Goal: Navigation & Orientation: Find specific page/section

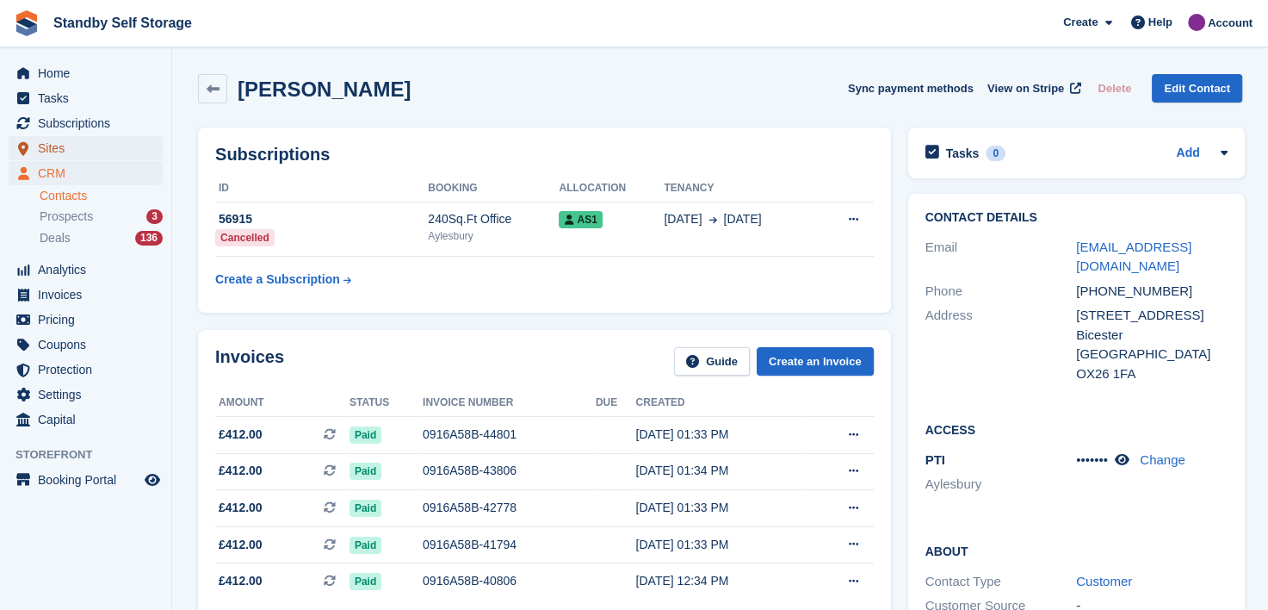
click at [52, 152] on span "Sites" at bounding box center [89, 148] width 103 height 24
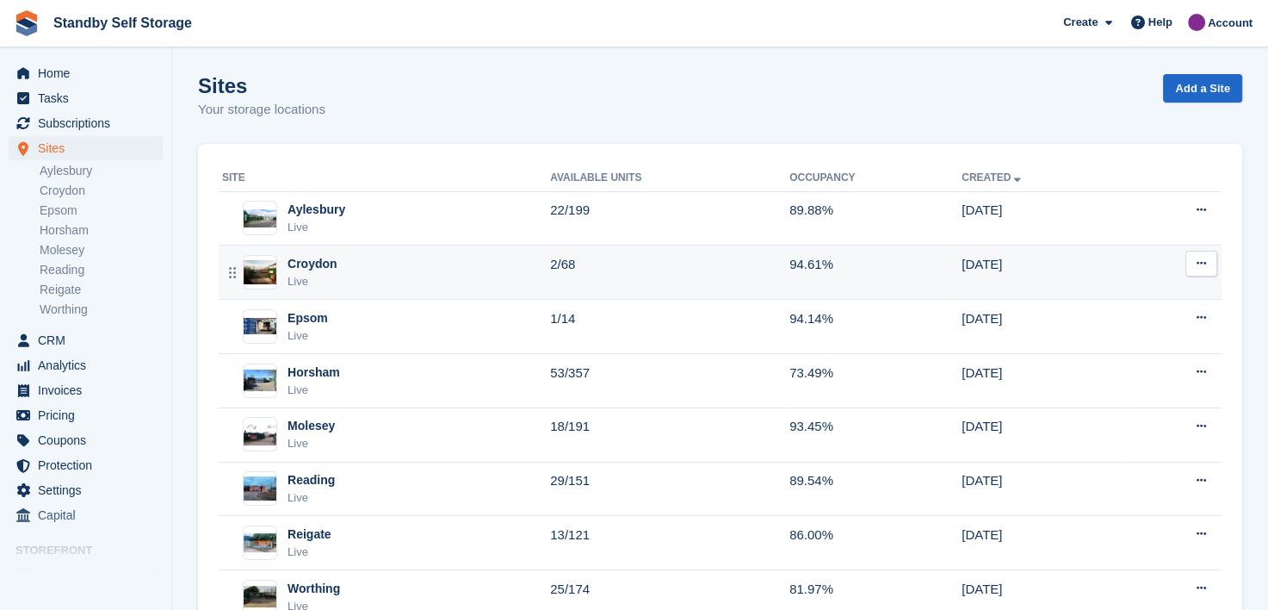
click at [310, 262] on div "Croydon" at bounding box center [313, 264] width 50 height 18
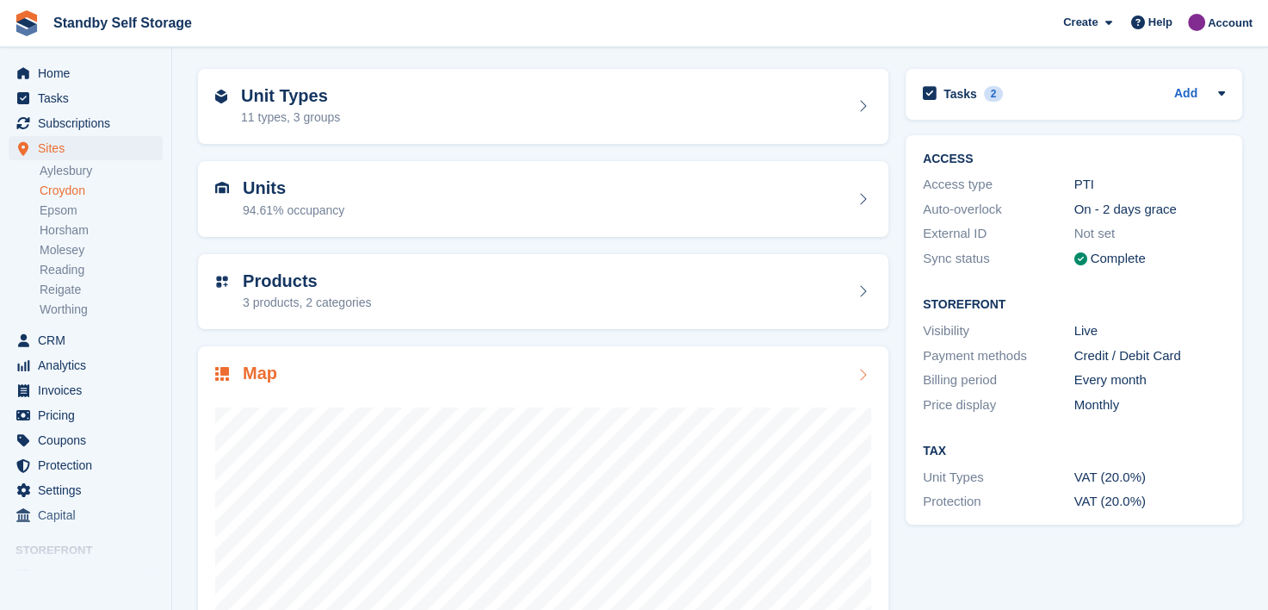
scroll to position [86, 0]
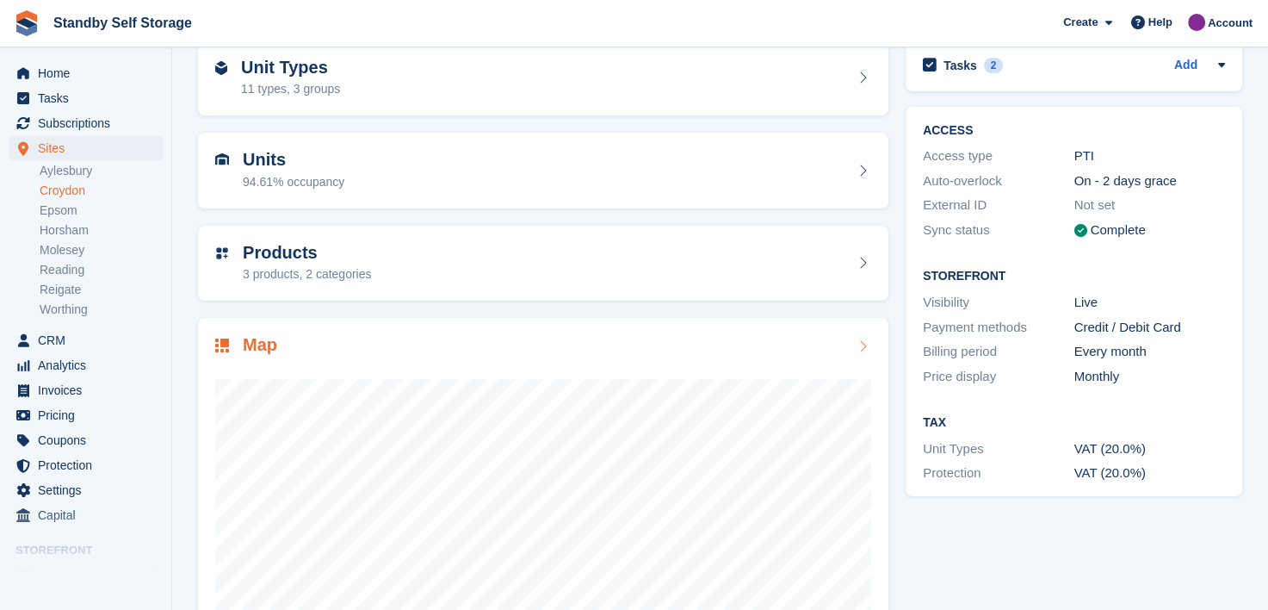
click at [574, 343] on div "Map" at bounding box center [543, 346] width 656 height 23
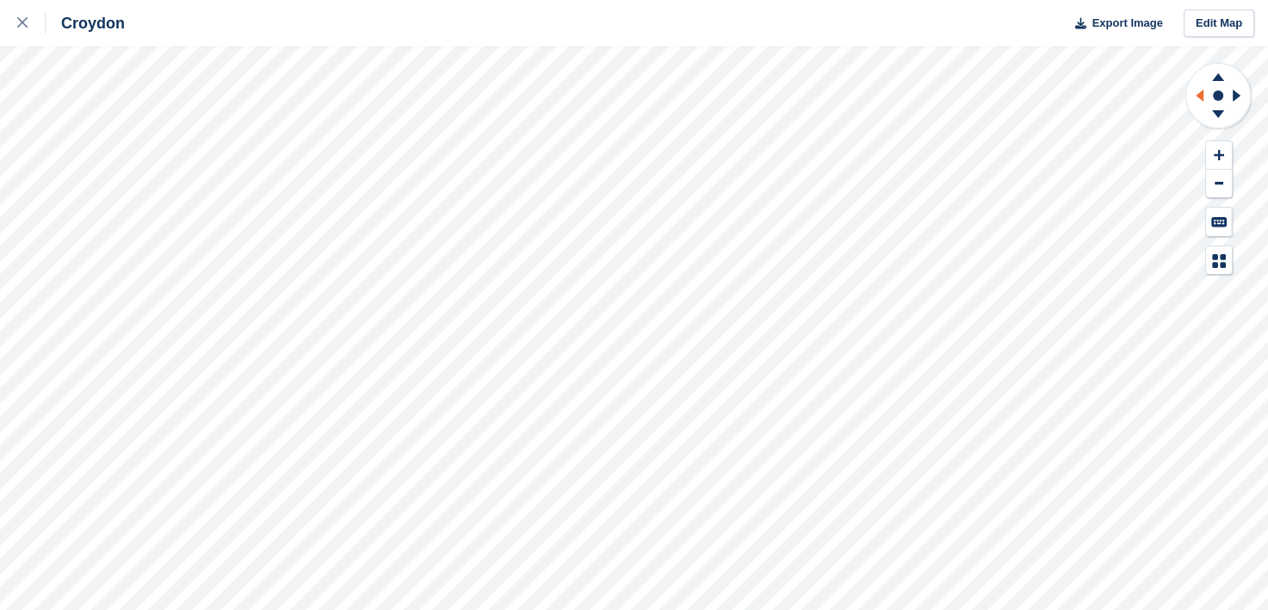
click at [1197, 96] on icon at bounding box center [1200, 96] width 8 height 12
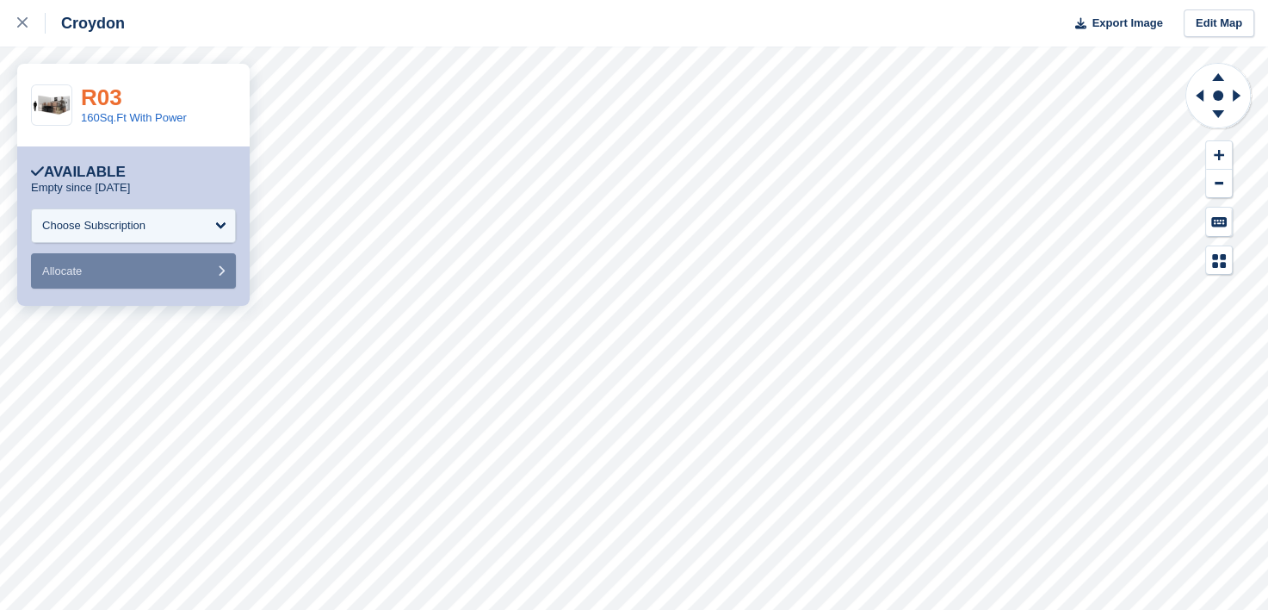
click at [102, 96] on link "R03" at bounding box center [101, 97] width 41 height 26
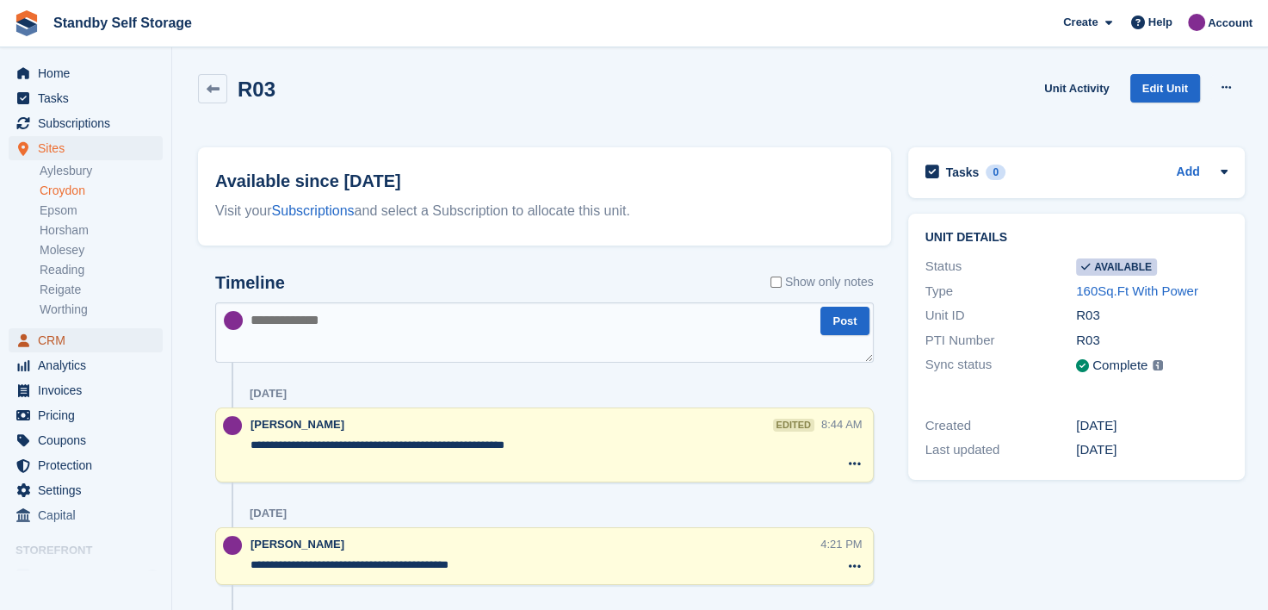
click at [56, 337] on span "CRM" at bounding box center [89, 340] width 103 height 24
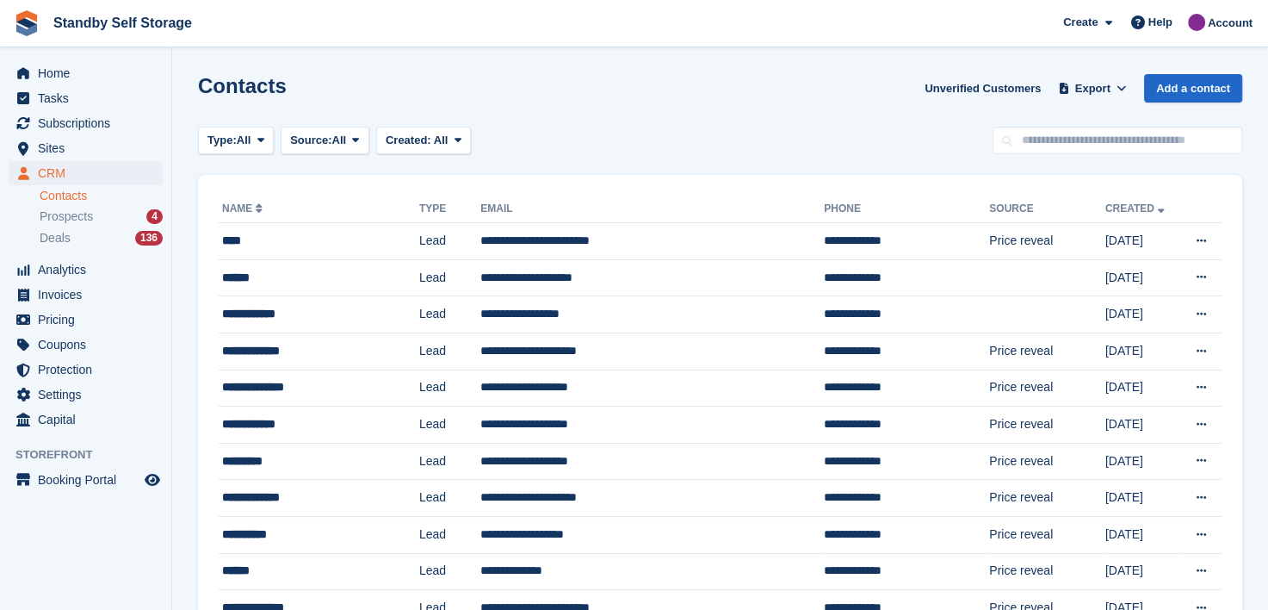
click at [58, 195] on link "Contacts" at bounding box center [101, 196] width 123 height 16
click at [52, 171] on span "CRM" at bounding box center [89, 173] width 103 height 24
click at [46, 173] on span "CRM" at bounding box center [89, 173] width 103 height 24
drag, startPoint x: 53, startPoint y: 146, endPoint x: 72, endPoint y: 146, distance: 19.8
click at [53, 146] on span "Sites" at bounding box center [89, 148] width 103 height 24
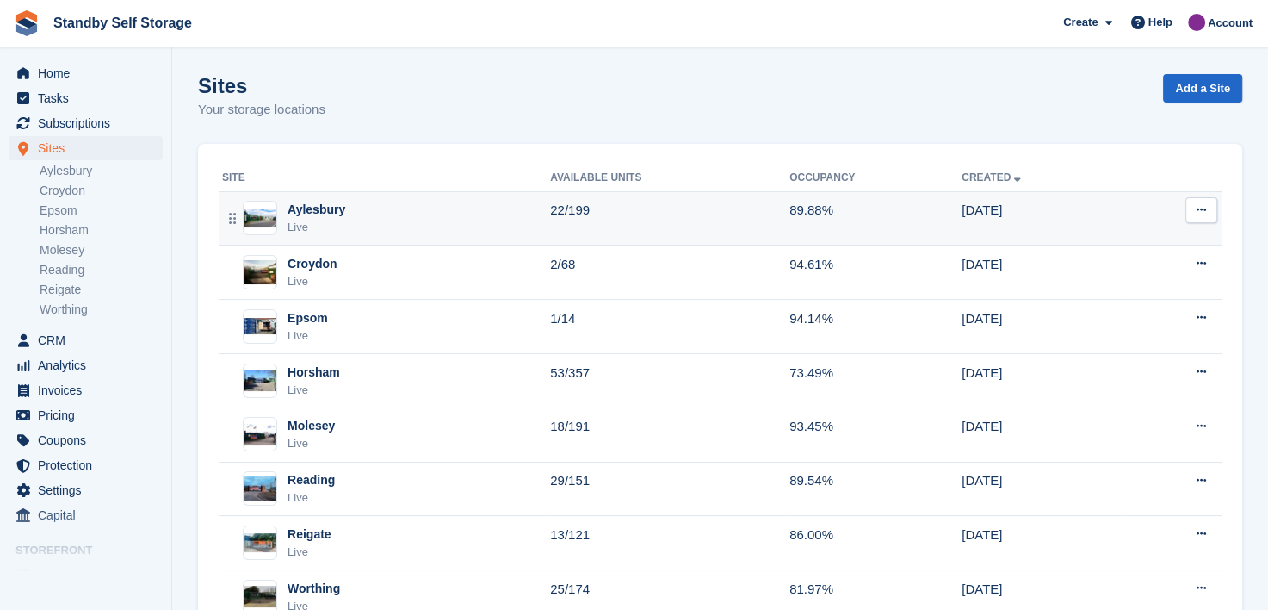
drag, startPoint x: 300, startPoint y: 263, endPoint x: 460, endPoint y: 210, distance: 168.5
click at [300, 263] on div "Croydon" at bounding box center [313, 264] width 50 height 18
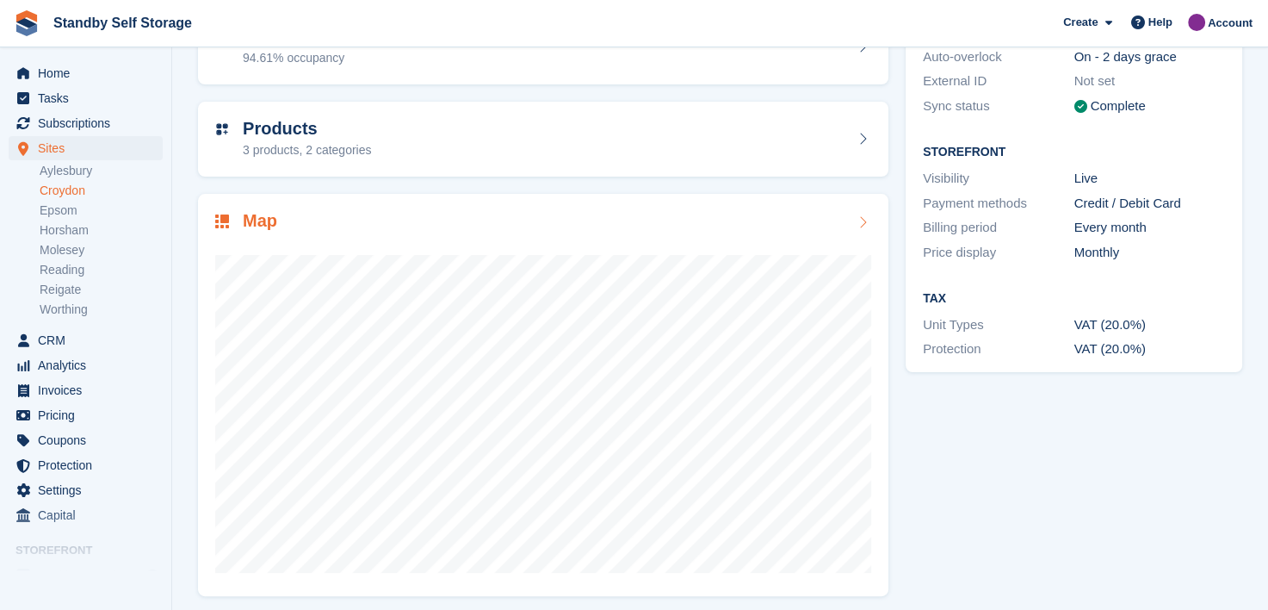
scroll to position [217, 0]
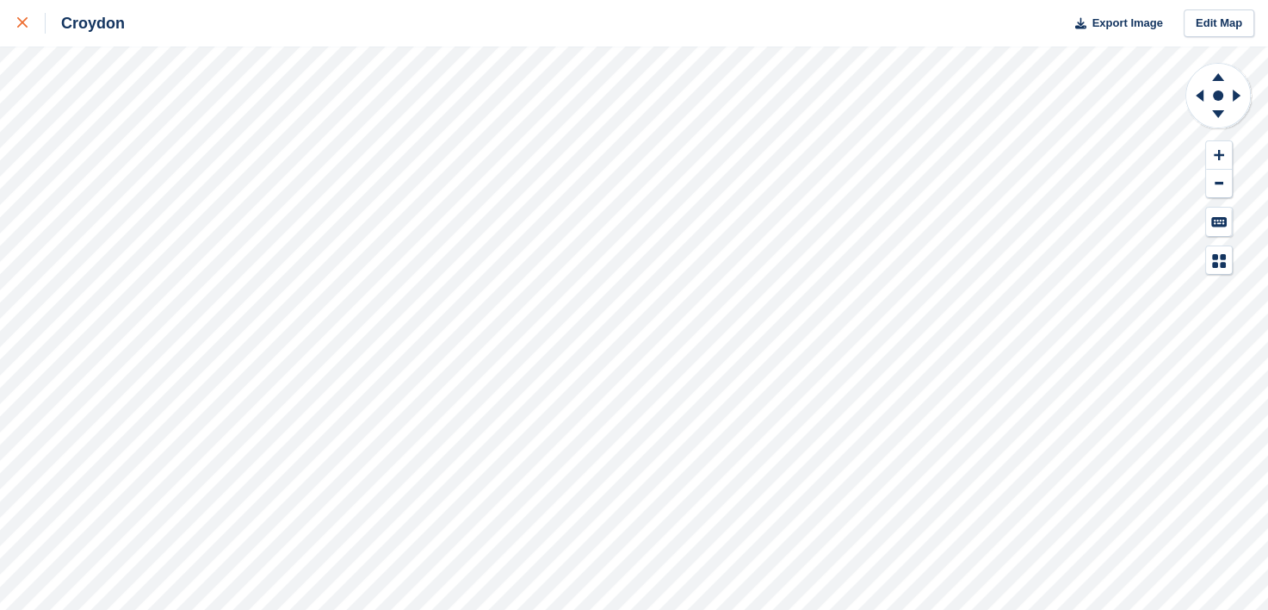
click at [22, 19] on icon at bounding box center [22, 22] width 10 height 10
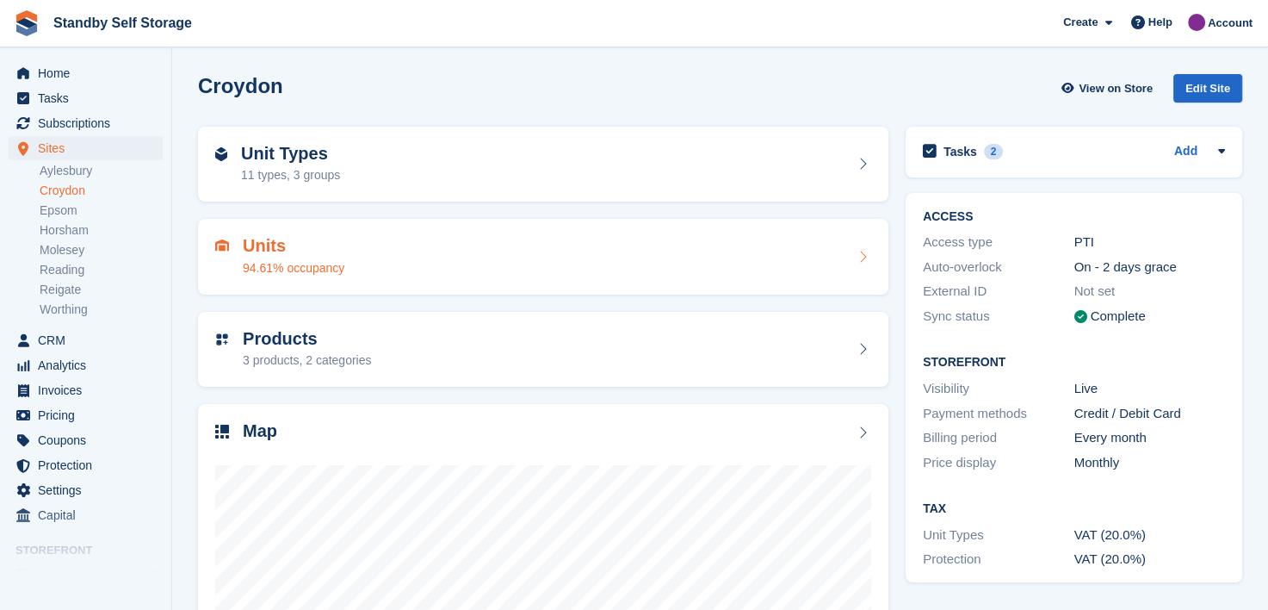
click at [389, 266] on div "Units 94.61% occupancy" at bounding box center [543, 256] width 656 height 41
click at [386, 165] on div "Unit Types 11 types, 3 groups" at bounding box center [543, 164] width 656 height 41
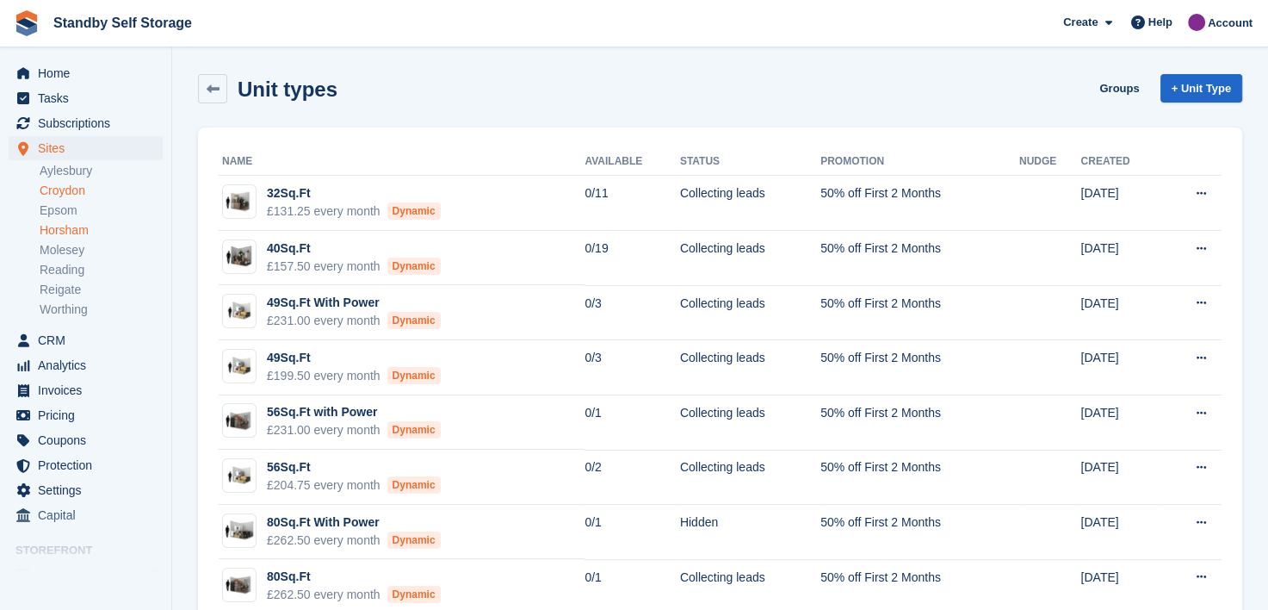
click at [67, 236] on link "Horsham" at bounding box center [101, 230] width 123 height 16
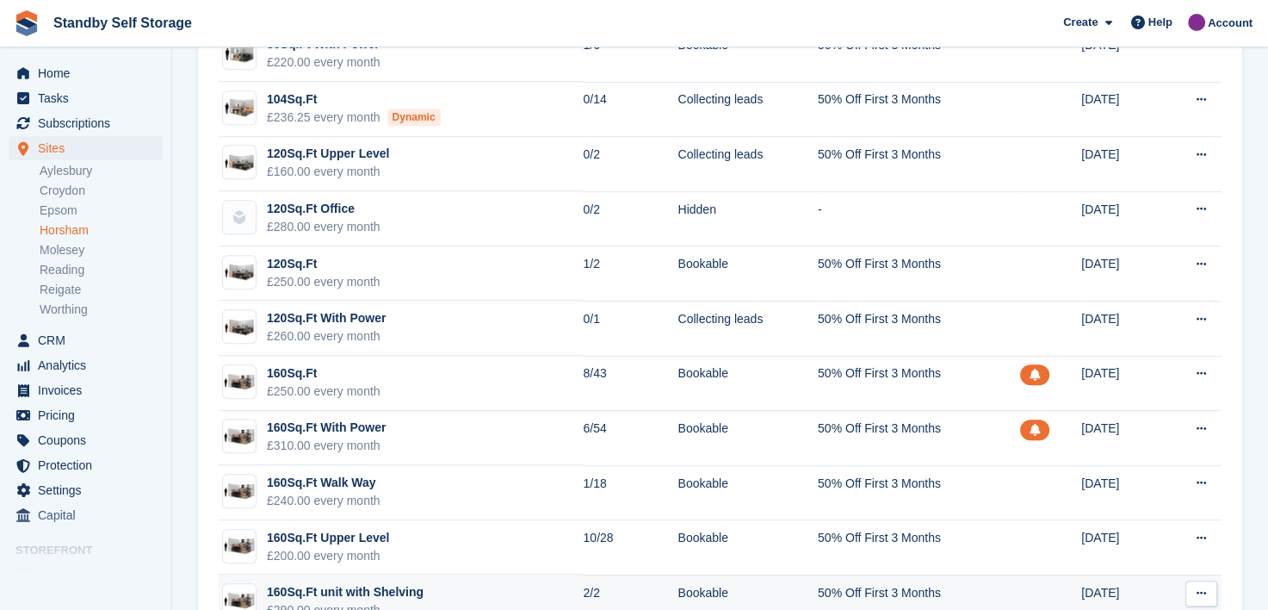
scroll to position [1133, 0]
